Goal: Task Accomplishment & Management: Manage account settings

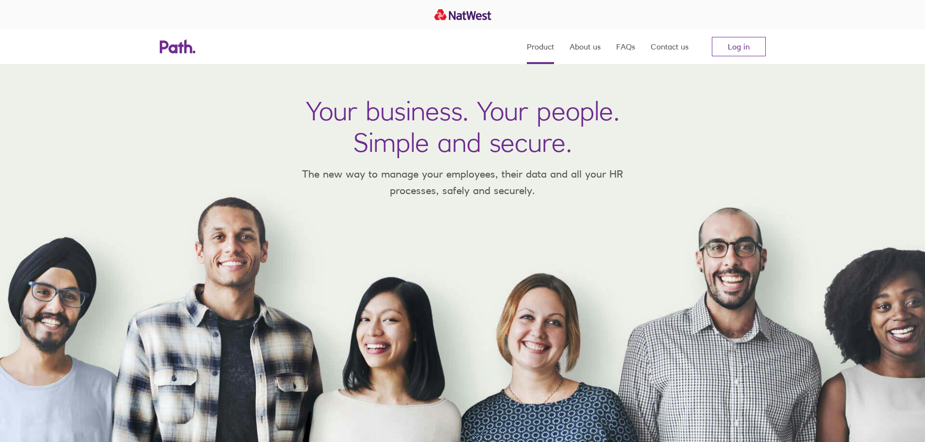
click at [539, 43] on link "Product" at bounding box center [540, 46] width 27 height 35
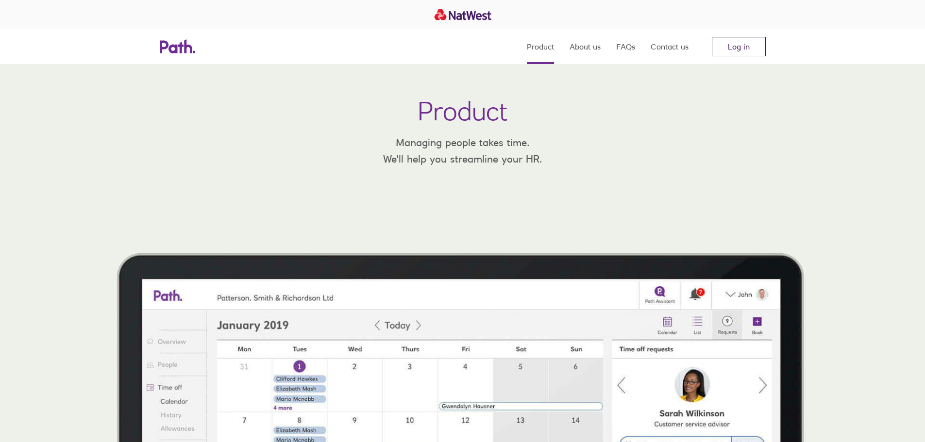
click at [742, 44] on link "Log in" at bounding box center [739, 46] width 54 height 19
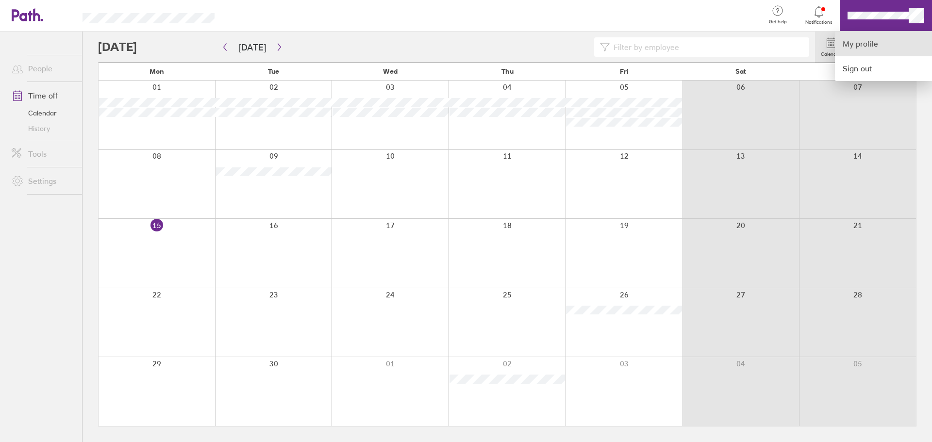
click at [864, 48] on link "My profile" at bounding box center [883, 44] width 97 height 25
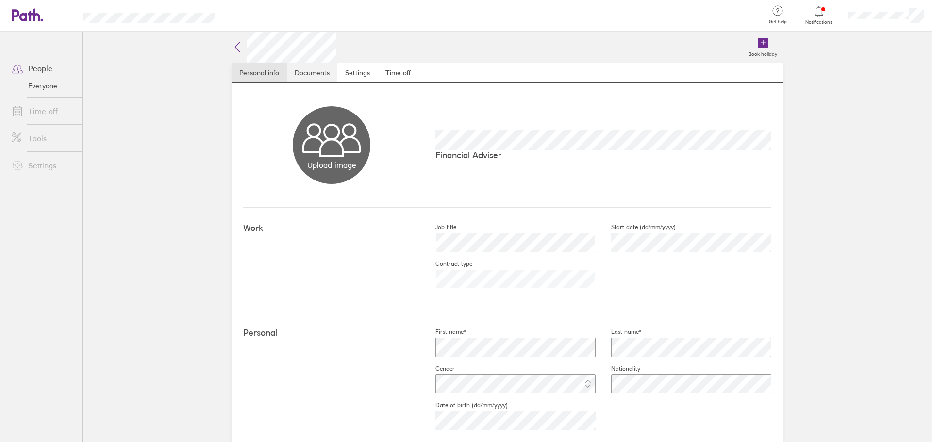
click at [328, 79] on link "Documents" at bounding box center [312, 72] width 51 height 19
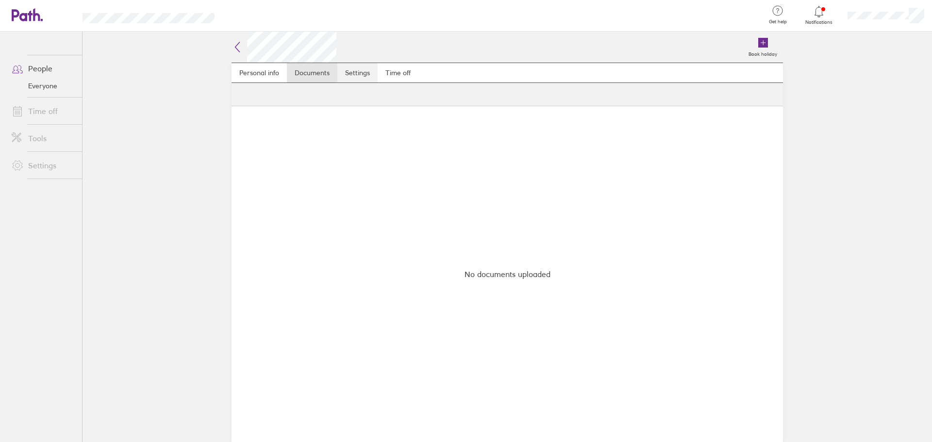
click at [363, 75] on link "Settings" at bounding box center [357, 72] width 40 height 19
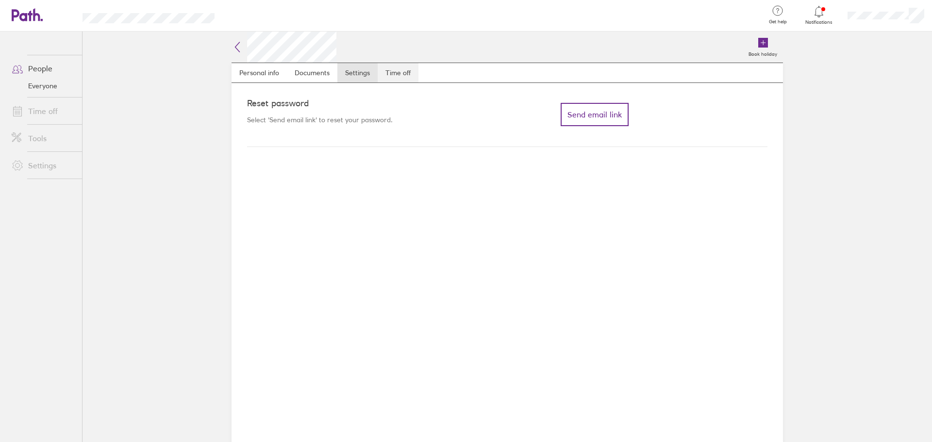
click at [403, 75] on link "Time off" at bounding box center [398, 72] width 41 height 19
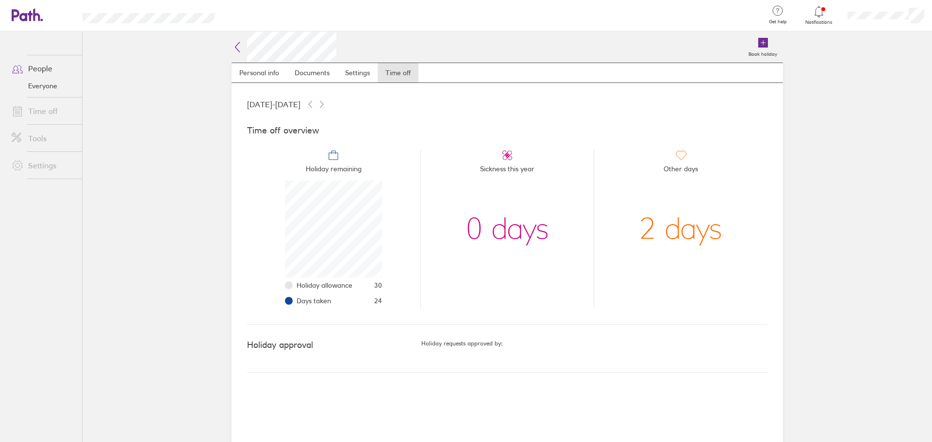
scroll to position [97, 97]
click at [475, 346] on h5 "Holiday requests approved by:" at bounding box center [594, 343] width 346 height 7
click at [455, 342] on h5 "Holiday requests approved by:" at bounding box center [594, 343] width 346 height 7
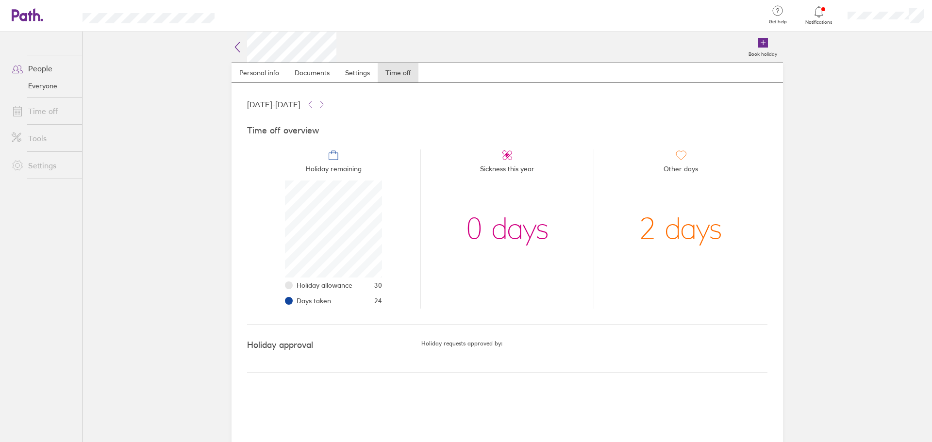
click at [621, 249] on li "Other days 2 days" at bounding box center [681, 229] width 174 height 159
click at [692, 209] on div "2 days" at bounding box center [681, 229] width 83 height 97
click at [716, 232] on div "2 days" at bounding box center [681, 229] width 83 height 97
click at [681, 153] on icon at bounding box center [681, 156] width 12 height 12
click at [491, 157] on li "Sickness this year 0 days" at bounding box center [508, 229] width 174 height 159
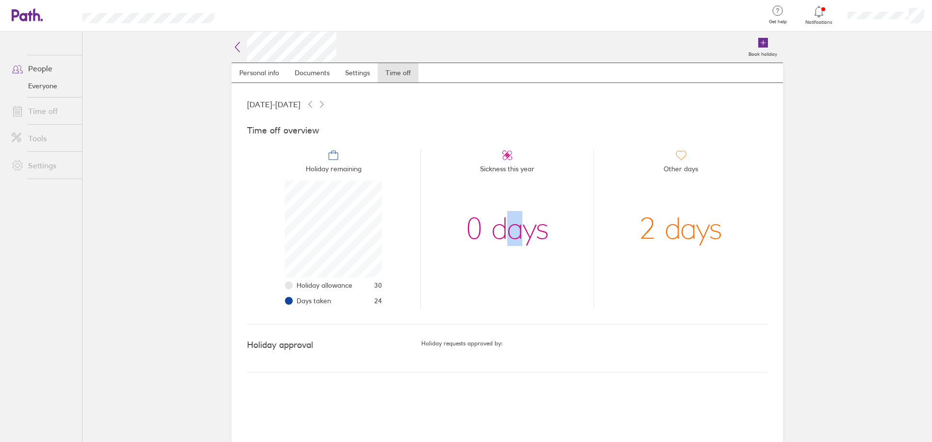
click at [513, 235] on div "0 days" at bounding box center [507, 229] width 83 height 97
click at [354, 285] on li "Holiday allowance 30" at bounding box center [339, 286] width 85 height 16
click at [314, 108] on icon at bounding box center [310, 105] width 8 height 8
click at [316, 108] on button at bounding box center [310, 105] width 12 height 12
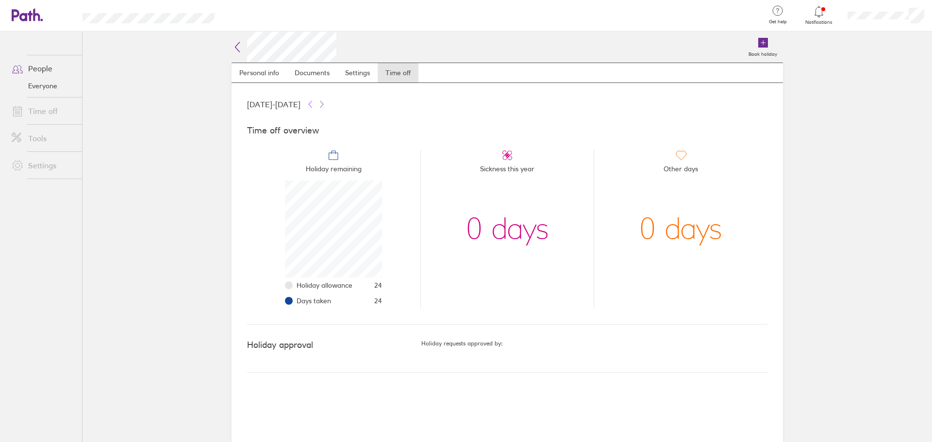
click at [314, 106] on icon at bounding box center [310, 105] width 8 height 8
click at [374, 106] on div "[DATE] - [DATE]" at bounding box center [507, 105] width 521 height 12
drag, startPoint x: 349, startPoint y: 102, endPoint x: 362, endPoint y: 106, distance: 14.3
click at [314, 102] on icon at bounding box center [310, 105] width 8 height 8
click at [326, 106] on icon at bounding box center [322, 105] width 8 height 8
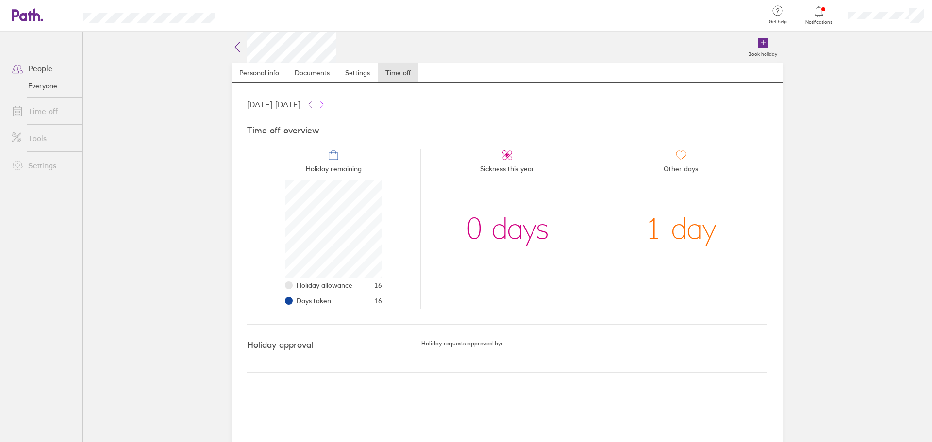
click at [326, 105] on icon at bounding box center [322, 105] width 8 height 8
